Goal: Transaction & Acquisition: Purchase product/service

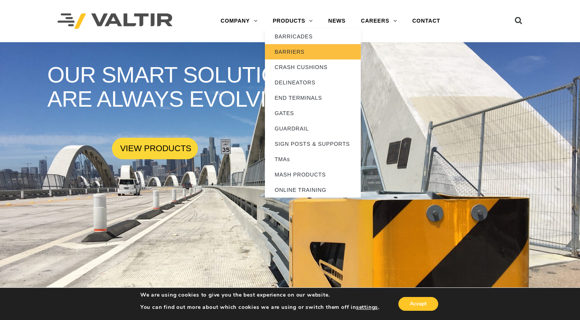
click at [302, 49] on link "BARRIERS" at bounding box center [313, 51] width 96 height 15
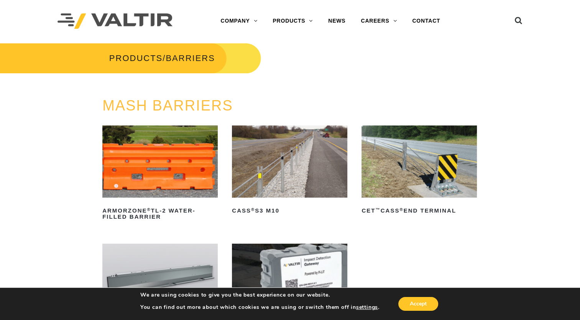
scroll to position [77, 0]
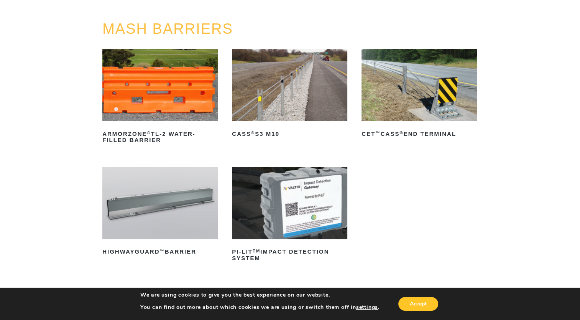
click at [153, 226] on img at bounding box center [159, 203] width 115 height 72
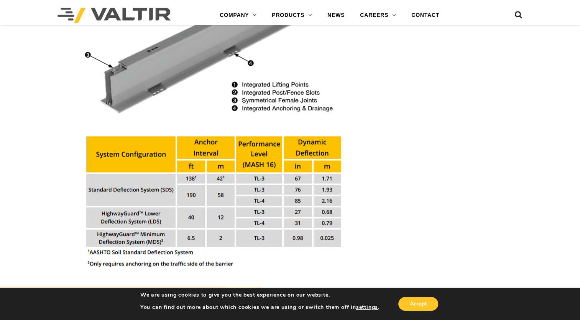
scroll to position [844, 0]
